Goal: Task Accomplishment & Management: Use online tool/utility

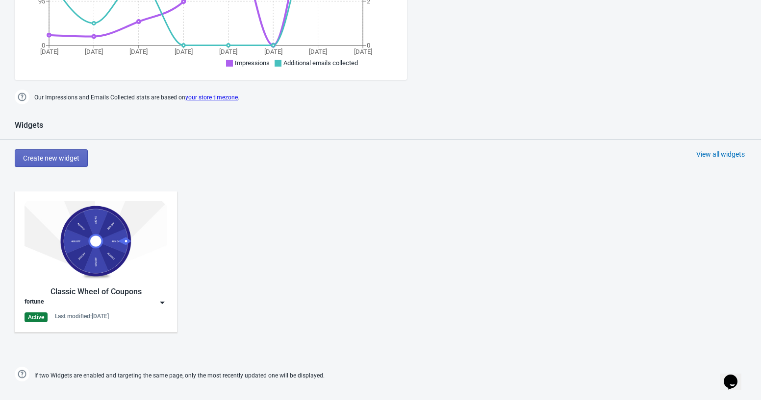
scroll to position [404, 0]
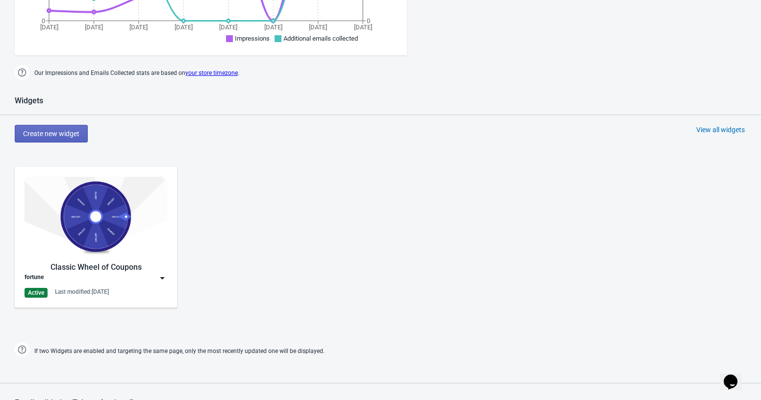
click at [84, 281] on div "fortune" at bounding box center [96, 278] width 143 height 10
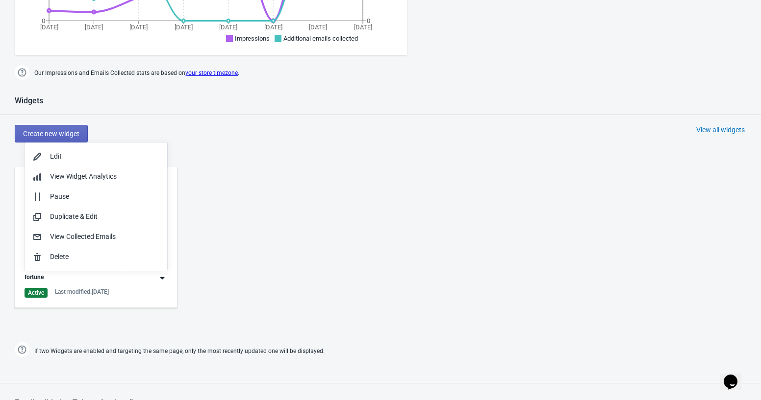
click at [84, 281] on div "fortune" at bounding box center [96, 278] width 143 height 10
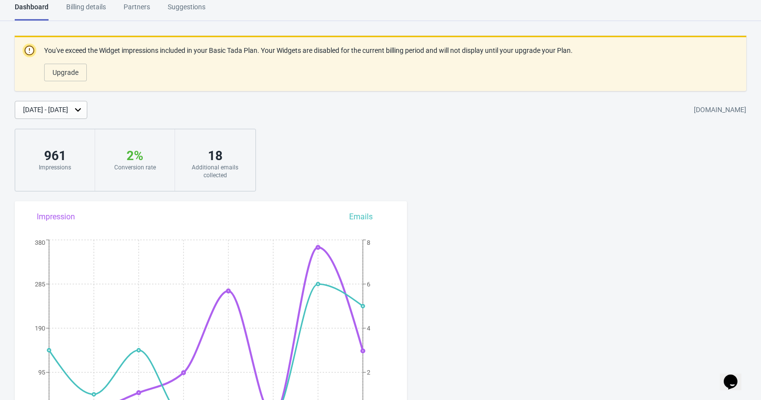
scroll to position [0, 0]
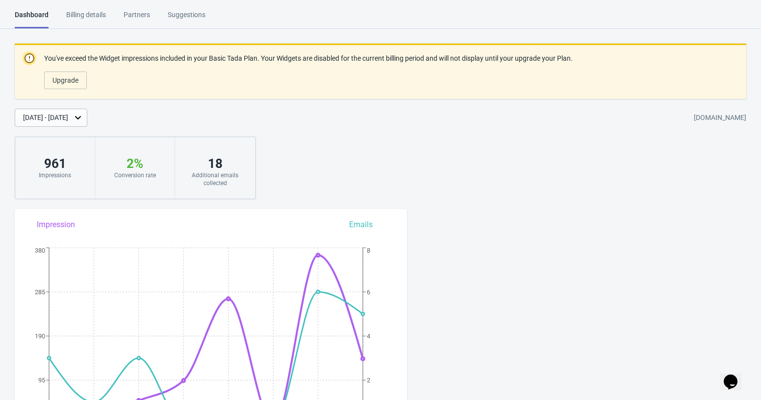
click at [105, 13] on div "Billing details" at bounding box center [86, 18] width 40 height 17
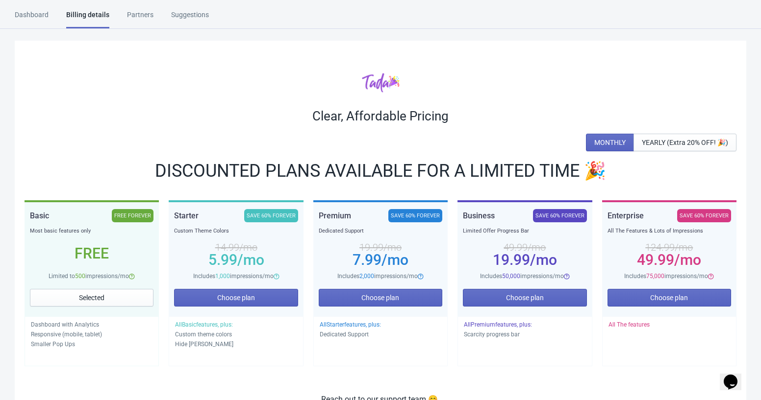
click at [49, 13] on div "Dashboard Billing details Partners Suggestions" at bounding box center [121, 19] width 212 height 19
click at [34, 13] on div "Dashboard" at bounding box center [32, 18] width 34 height 17
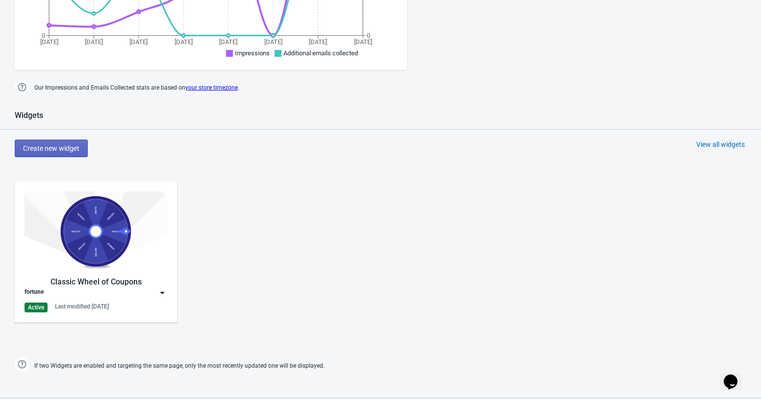
scroll to position [431, 0]
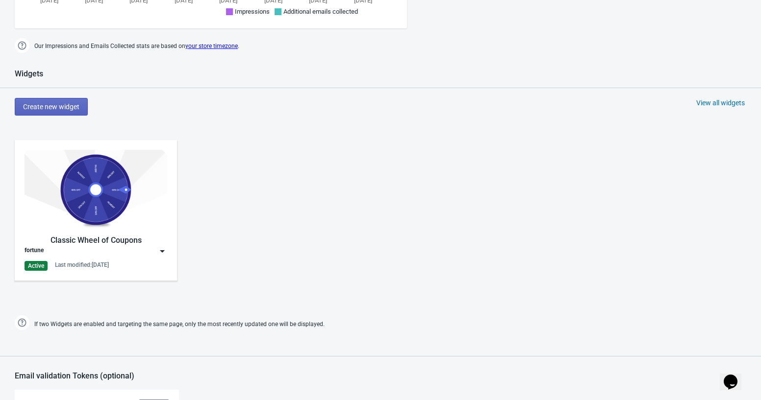
click at [161, 253] on img at bounding box center [162, 252] width 10 height 10
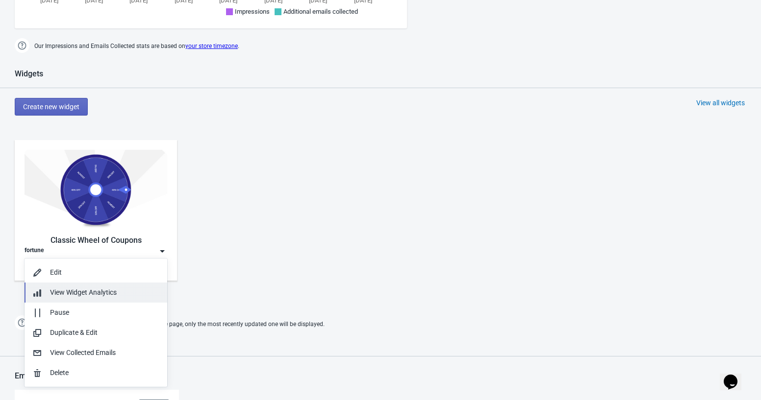
click at [122, 295] on div "View Widget Analytics" at bounding box center [104, 293] width 109 height 10
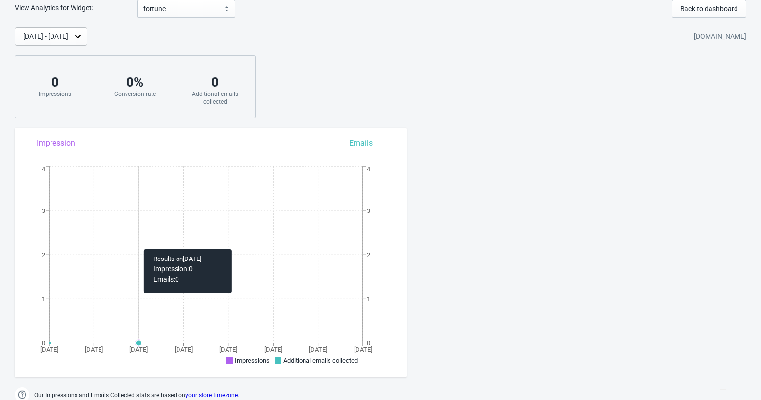
scroll to position [13, 0]
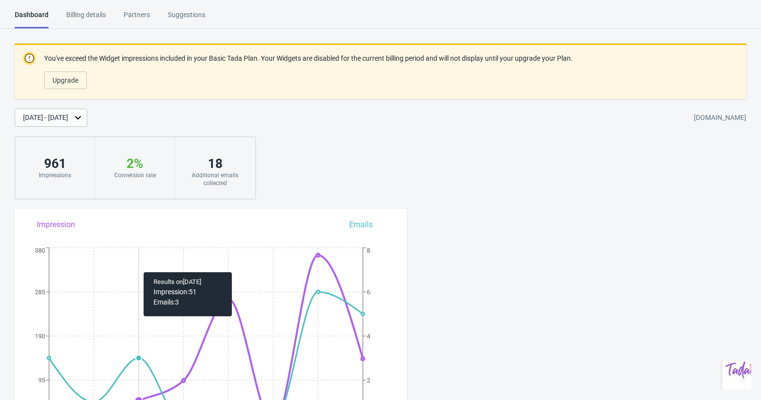
scroll to position [34, 0]
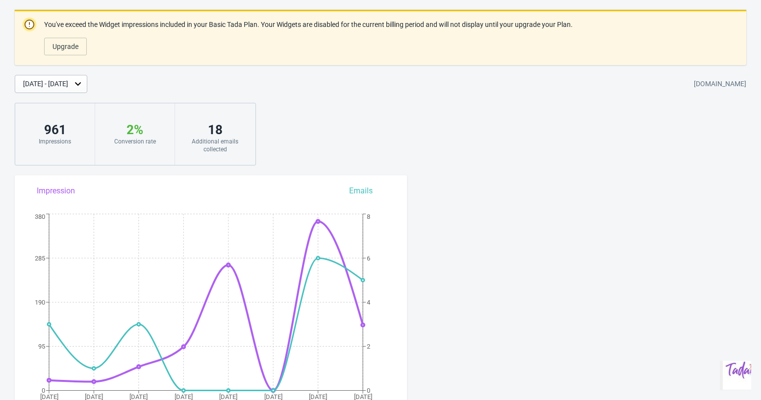
click at [87, 89] on div "[DATE] - [DATE]" at bounding box center [51, 84] width 73 height 18
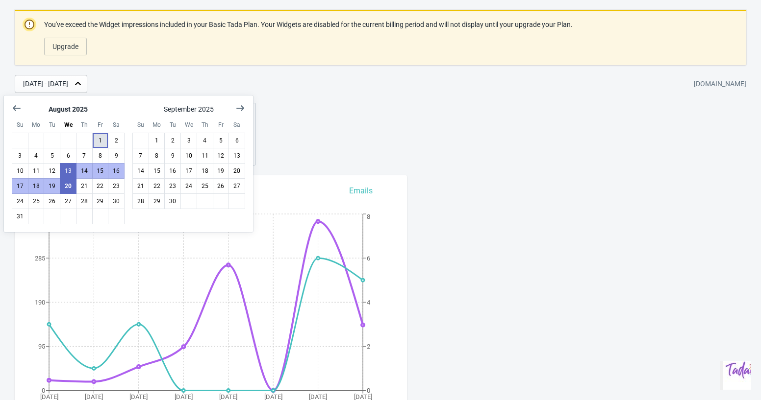
click at [99, 138] on button "1" at bounding box center [100, 141] width 17 height 16
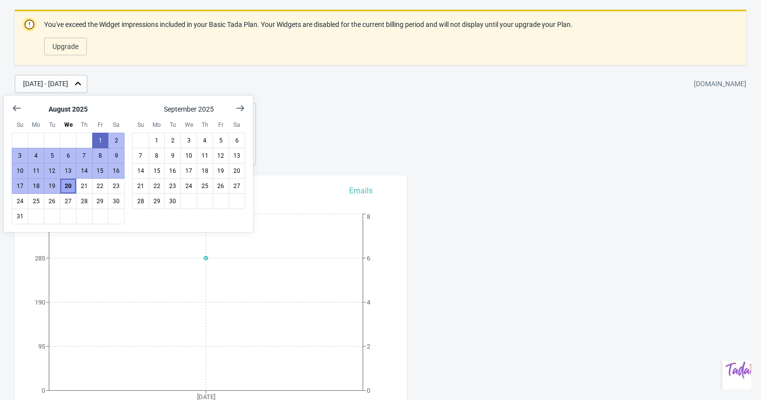
click at [71, 186] on button "20" at bounding box center [68, 186] width 17 height 16
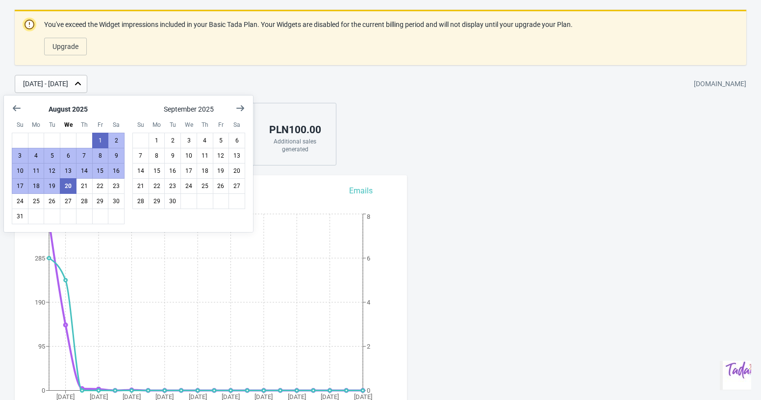
click at [374, 128] on div "You've exceed the Widget impressions included in your Basic Tada Plan. Your Wid…" at bounding box center [380, 88] width 761 height 156
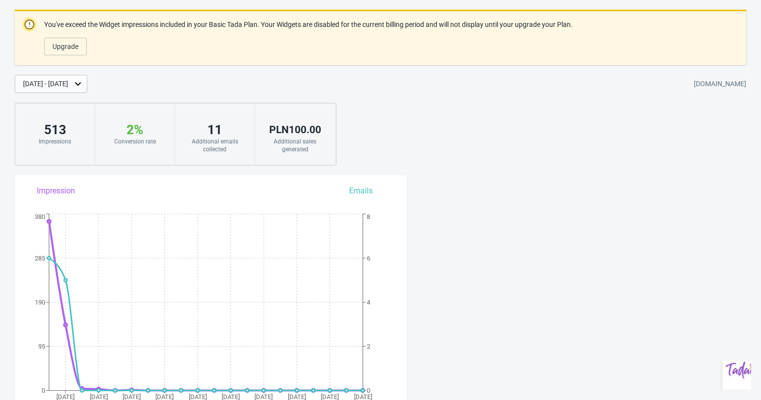
scroll to position [0, 0]
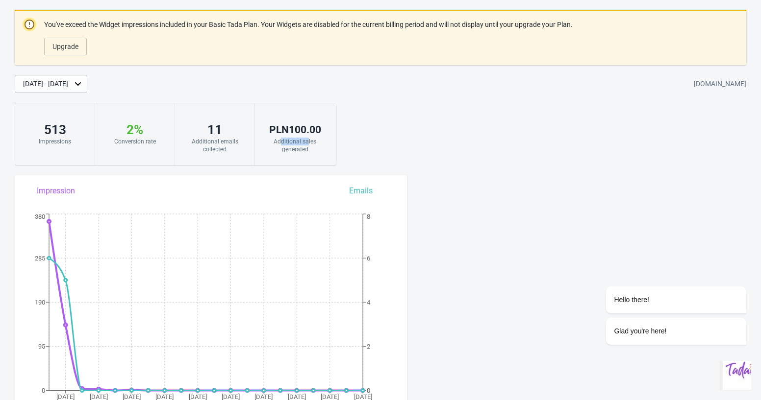
drag, startPoint x: 281, startPoint y: 142, endPoint x: 308, endPoint y: 142, distance: 27.0
click at [308, 142] on div "Additional sales generated" at bounding box center [295, 146] width 60 height 16
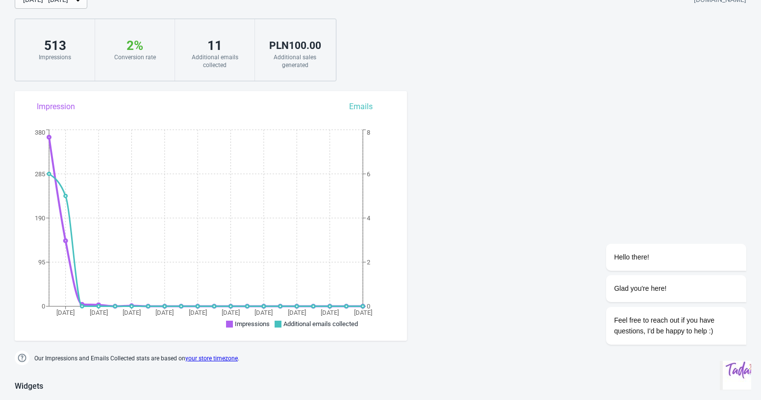
scroll to position [120, 0]
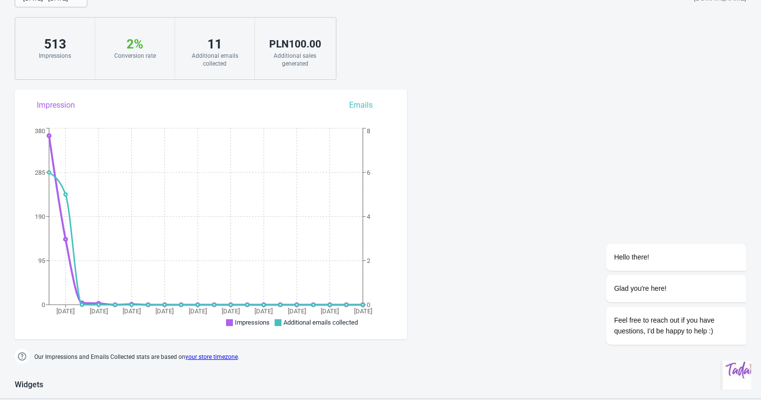
click at [111, 305] on icon at bounding box center [206, 239] width 314 height 132
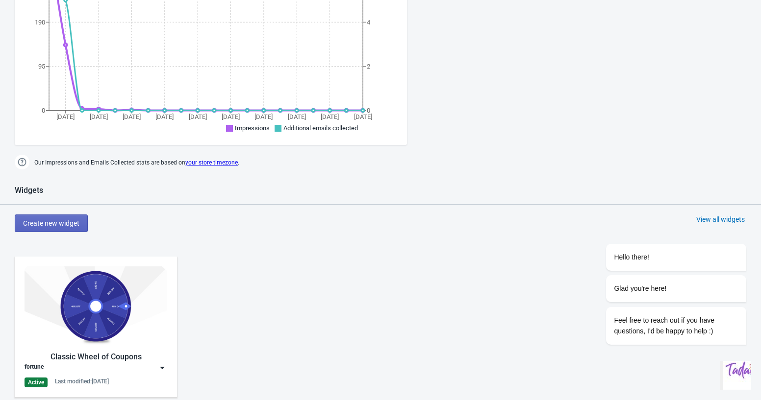
scroll to position [0, 0]
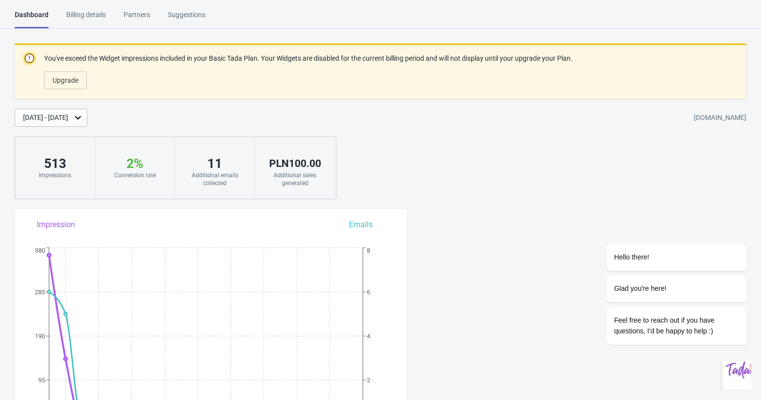
click at [97, 8] on html "Dashboard Billing details Partners Suggestions Dashboard Billing details Partne…" at bounding box center [380, 200] width 761 height 400
click at [99, 13] on div "Billing details" at bounding box center [86, 18] width 40 height 17
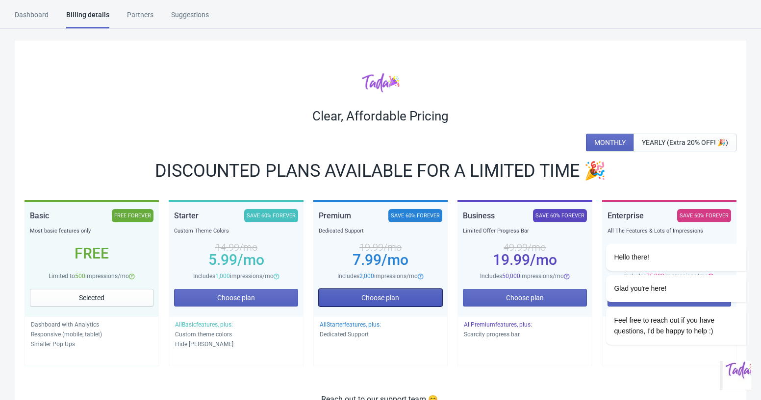
click at [426, 297] on button "Choose plan" at bounding box center [381, 298] width 124 height 18
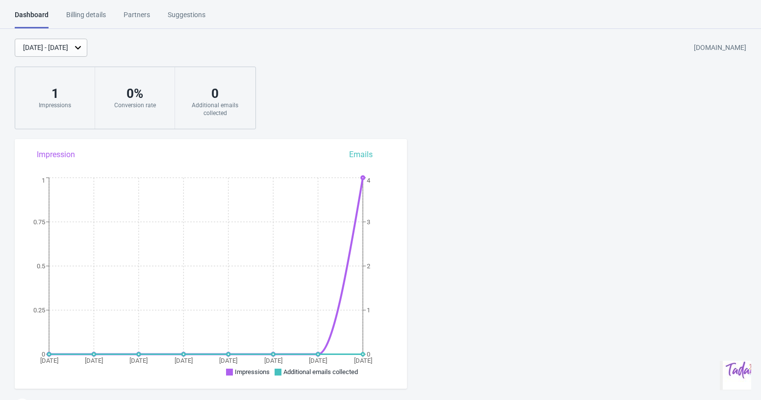
click at [103, 16] on div "Billing details" at bounding box center [86, 18] width 40 height 17
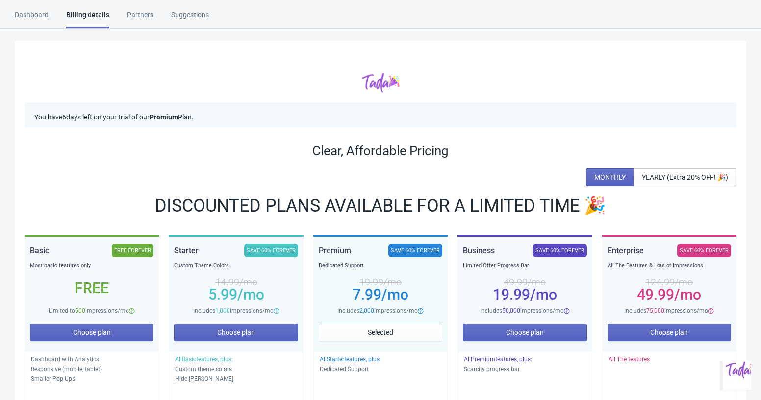
click at [43, 14] on div "Dashboard" at bounding box center [32, 18] width 34 height 17
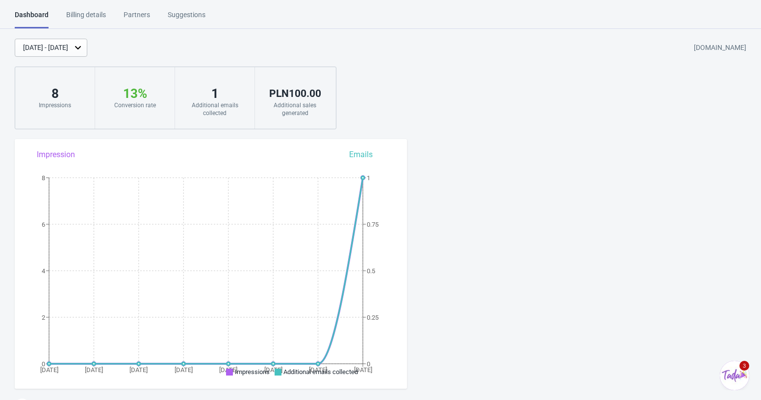
click at [68, 46] on div "[DATE] - [DATE]" at bounding box center [45, 48] width 45 height 10
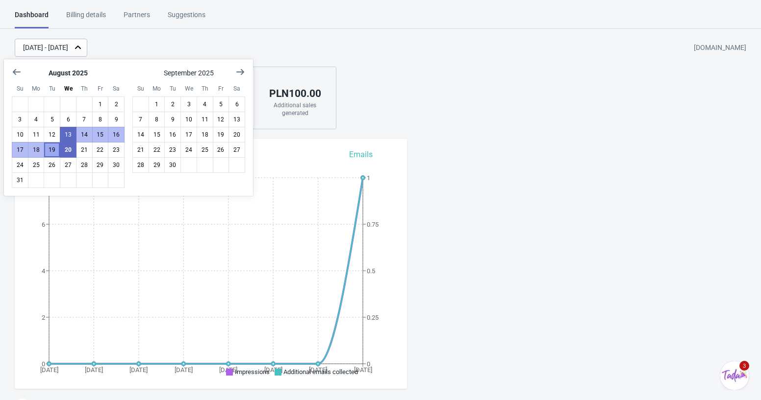
click at [54, 149] on button "19" at bounding box center [52, 150] width 17 height 16
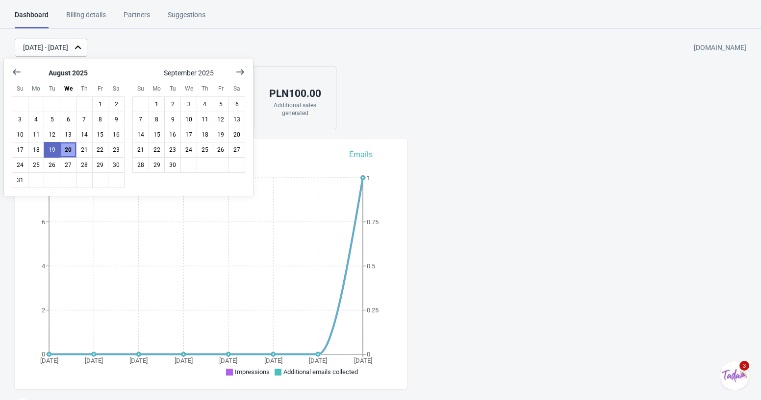
click at [63, 150] on button "20" at bounding box center [68, 150] width 17 height 16
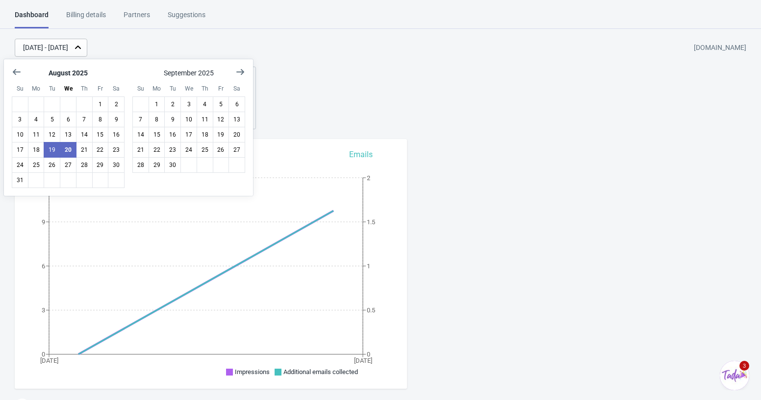
click at [427, 67] on div "[DATE] - [DATE] [DOMAIN_NAME] 12 Impressions 17 % Your Tada Widget has a conver…" at bounding box center [380, 84] width 761 height 91
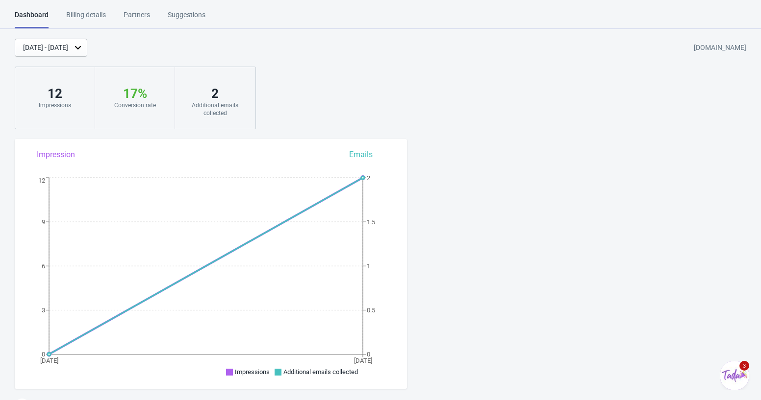
click at [68, 48] on div "[DATE] - [DATE]" at bounding box center [45, 48] width 45 height 10
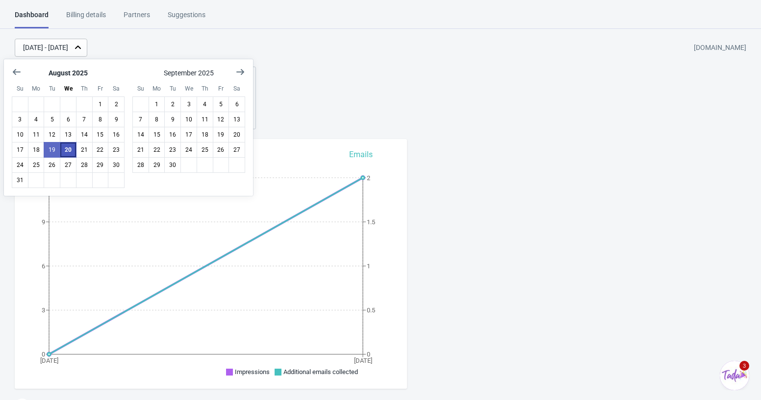
click at [64, 155] on button "20" at bounding box center [68, 150] width 17 height 16
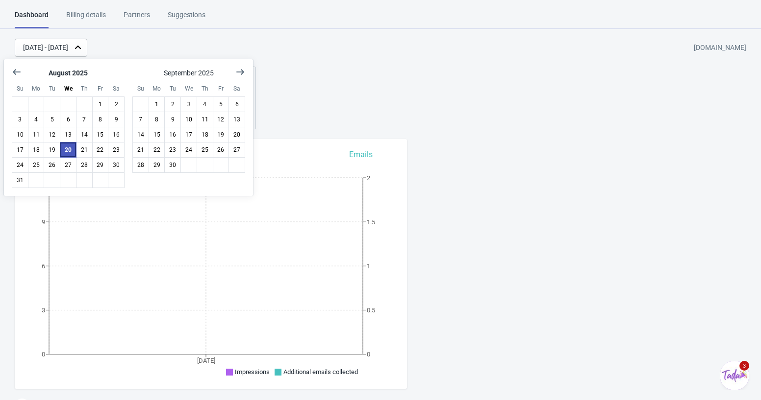
click at [64, 155] on button "20" at bounding box center [68, 150] width 17 height 16
click at [67, 148] on button "20" at bounding box center [68, 150] width 17 height 16
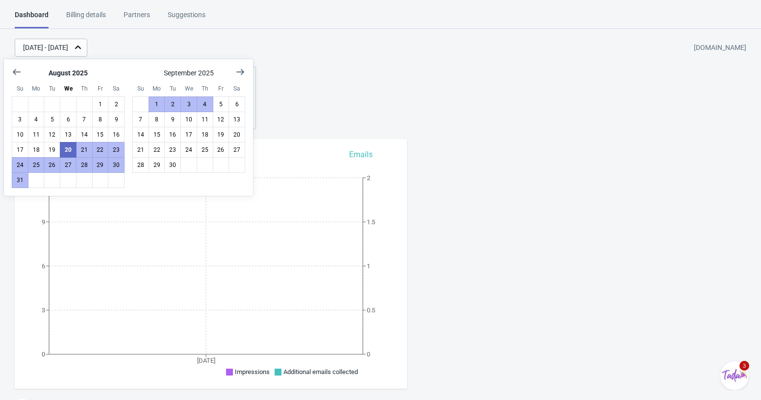
click at [355, 76] on div "[DATE] - [DATE] [DOMAIN_NAME] 12 Impressions 17 % Your Tada Widget has a conver…" at bounding box center [380, 84] width 761 height 91
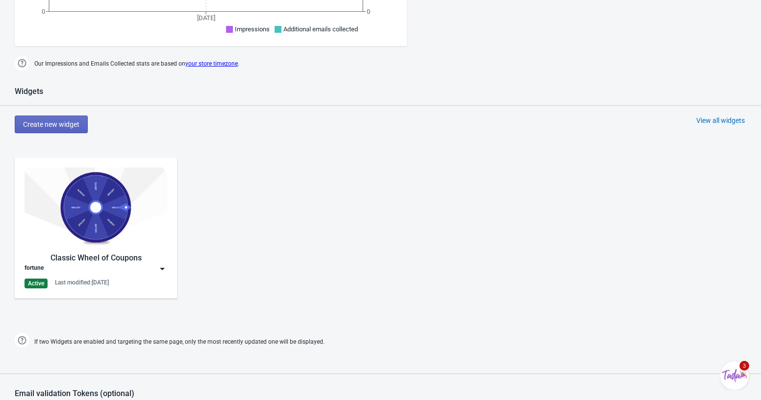
scroll to position [639, 0]
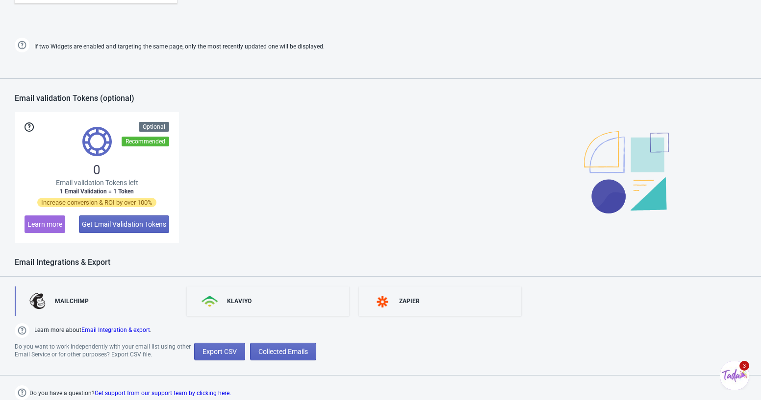
click at [101, 309] on link "MAILCHIMP" at bounding box center [96, 301] width 162 height 29
